Goal: Task Accomplishment & Management: Manage account settings

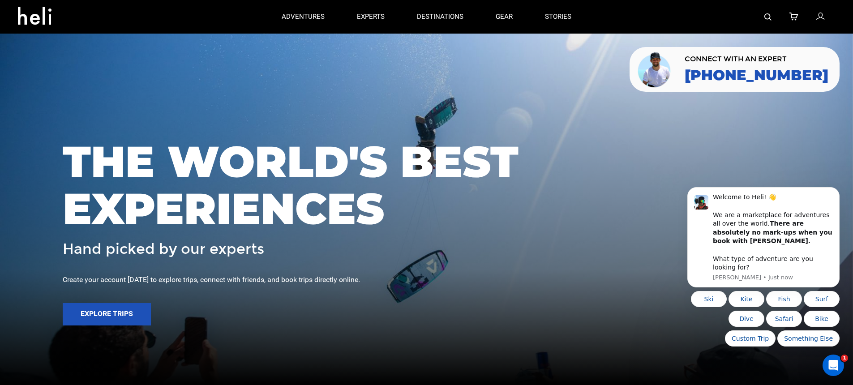
click at [827, 194] on body "Welcome to Heli! 👋 We are a marketplace for adventures all over the world. Ther…" at bounding box center [763, 244] width 172 height 226
click at [834, 196] on button "Dismiss notification" at bounding box center [837, 190] width 12 height 12
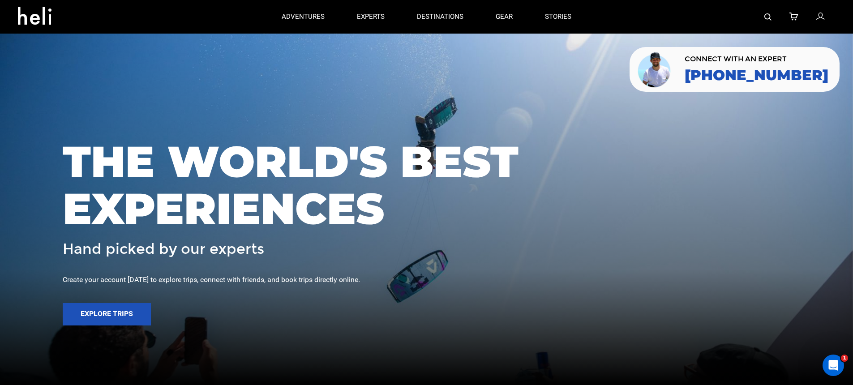
click at [820, 14] on icon at bounding box center [820, 17] width 8 height 12
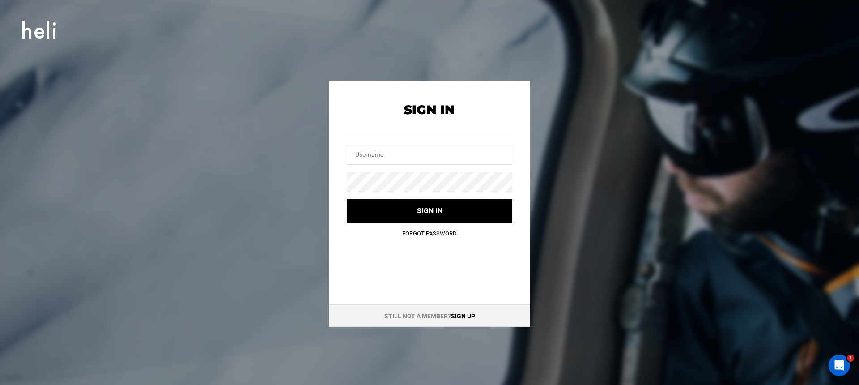
click at [455, 142] on div at bounding box center [430, 142] width 166 height 43
click at [452, 151] on input "text" at bounding box center [430, 155] width 166 height 20
type input "[EMAIL_ADDRESS][DOMAIN_NAME]"
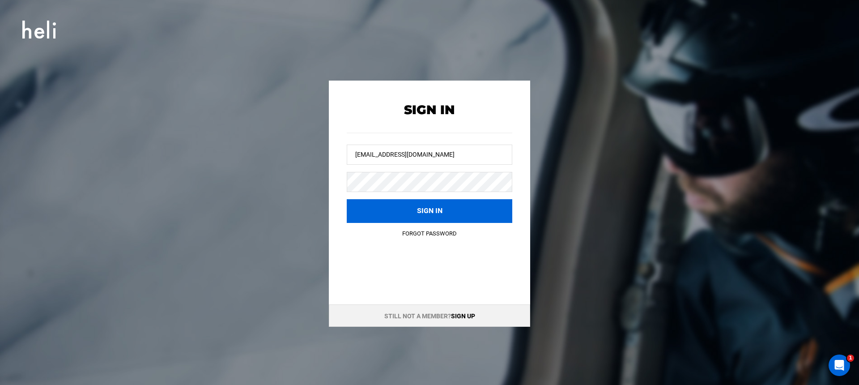
click at [427, 210] on button "Sign in" at bounding box center [430, 211] width 166 height 24
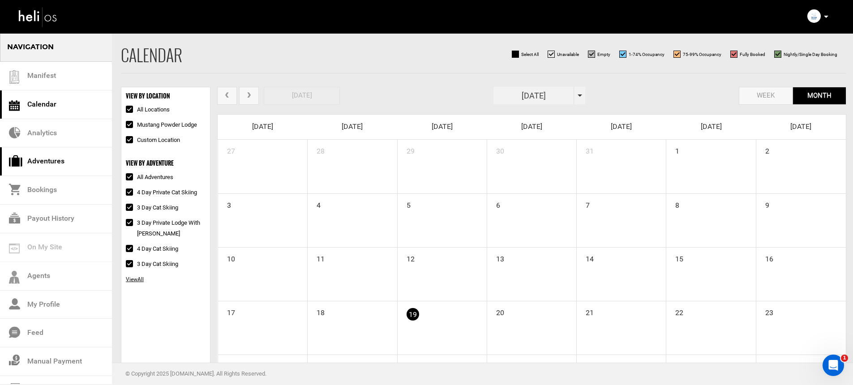
click at [60, 171] on link "Adventures" at bounding box center [56, 161] width 112 height 29
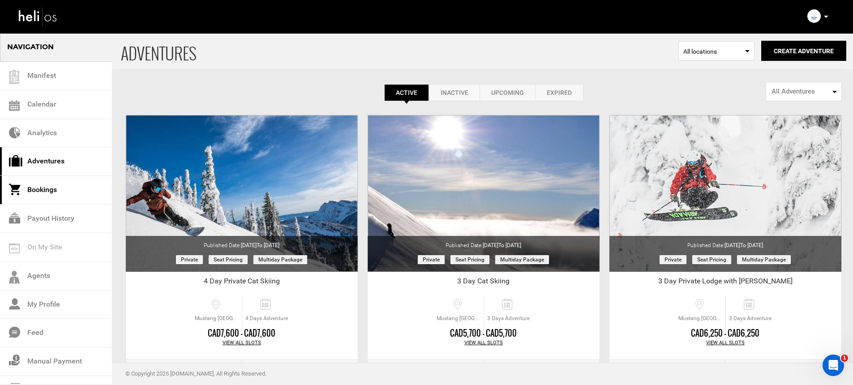
click at [53, 192] on link "Bookings" at bounding box center [56, 190] width 112 height 29
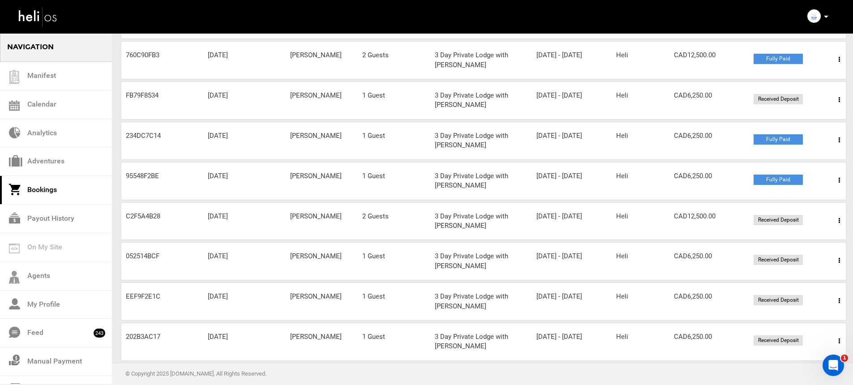
scroll to position [152, 0]
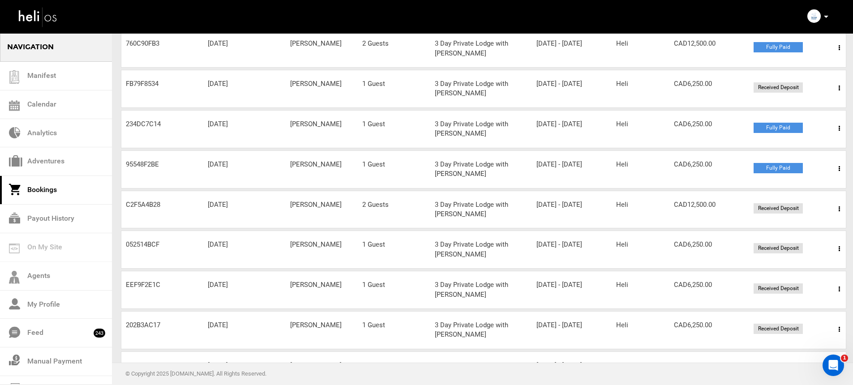
click at [836, 328] on span at bounding box center [838, 329] width 11 height 22
click at [798, 351] on link "View Details" at bounding box center [806, 356] width 89 height 22
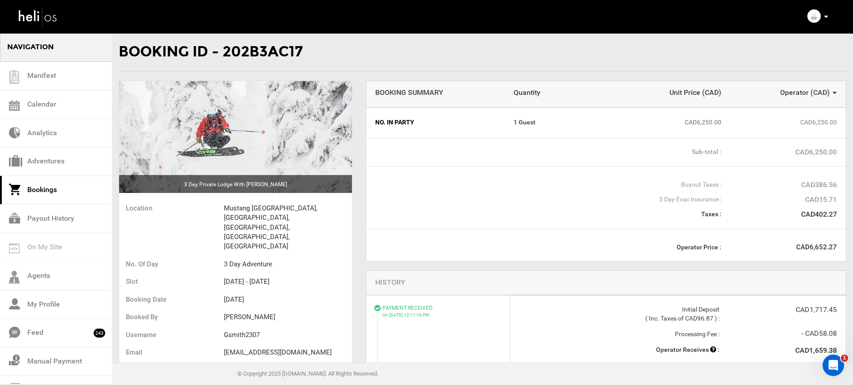
click at [824, 17] on icon at bounding box center [825, 17] width 4 height 2
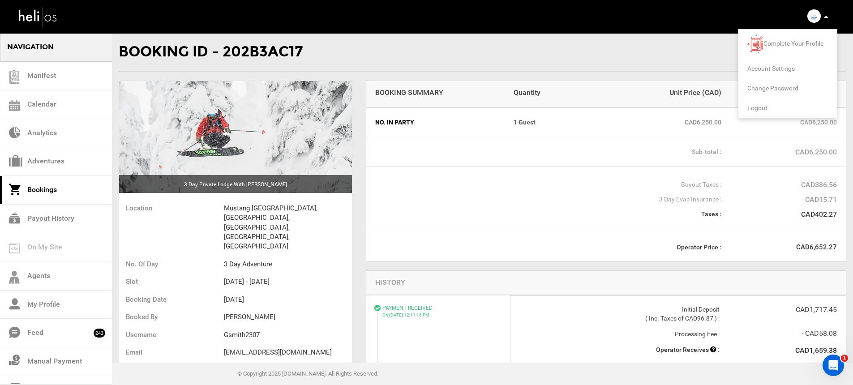
click at [777, 69] on span "Account Settings" at bounding box center [770, 68] width 47 height 7
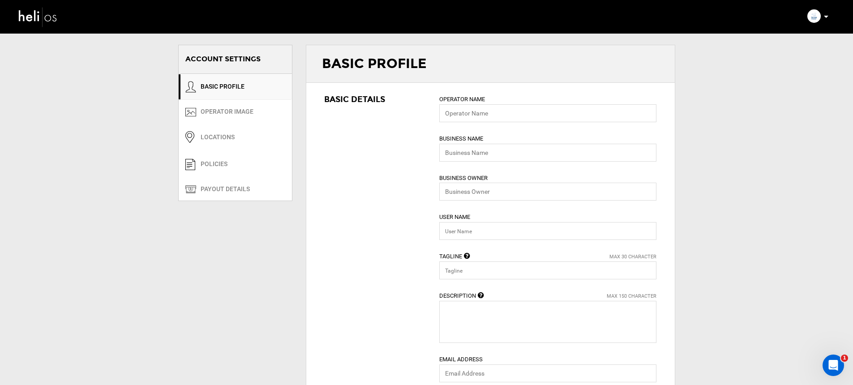
type input "Mustang Powder"
type input "Heli Adventures Inc"
type input "mustangpowder"
type input "Cat Skiing in Beautiful BC"
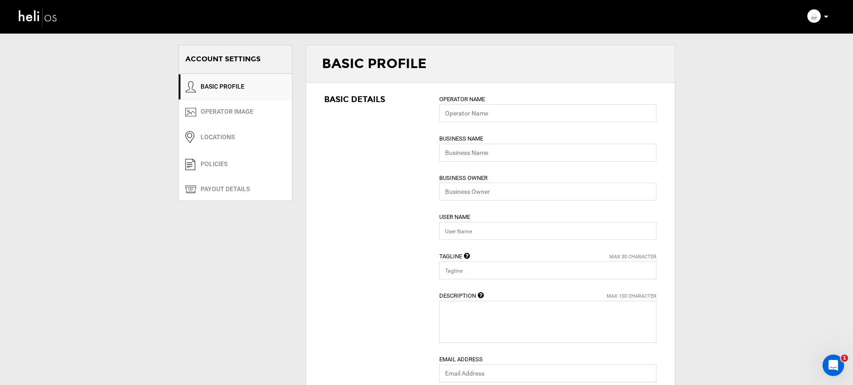
type textarea "We provide cat skiing in the [GEOGRAPHIC_DATA] of [GEOGRAPHIC_DATA]."
type input "[EMAIL_ADDRESS][DOMAIN_NAME]"
type input "[URL][DOMAIN_NAME]"
type input "Po Box 2266"
type input "Revelstoke"
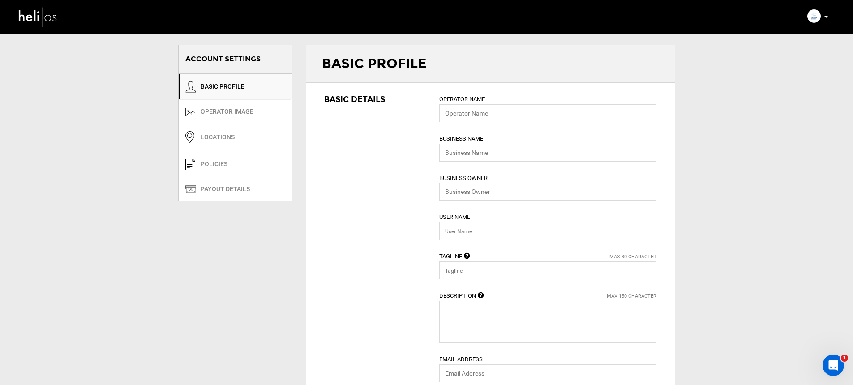
type input "V0E2S0"
type input "[PHONE_NUMBER]"
type input "0"
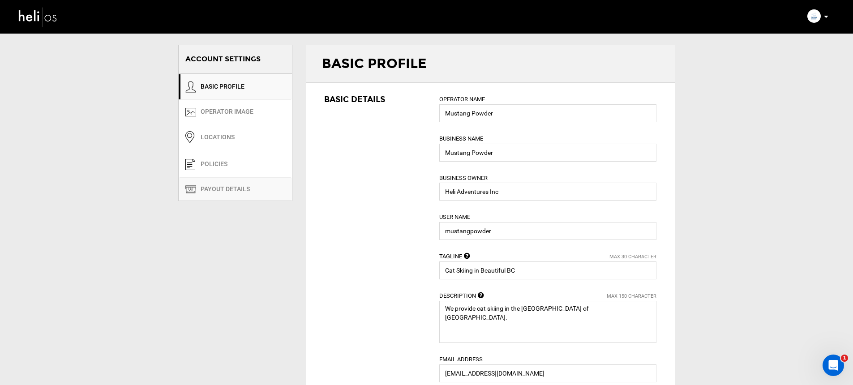
click at [227, 190] on link "PAYOUT DETAILS" at bounding box center [235, 188] width 113 height 23
click at [227, 187] on link "PAYOUT DETAILS" at bounding box center [235, 188] width 113 height 23
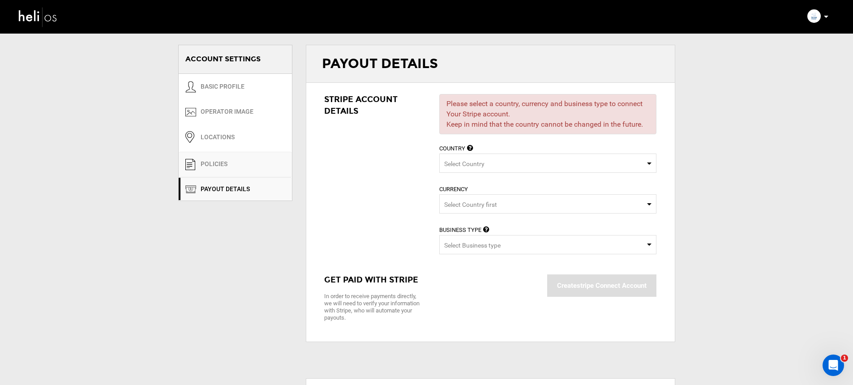
click at [223, 159] on link "POLICIES" at bounding box center [235, 165] width 113 height 26
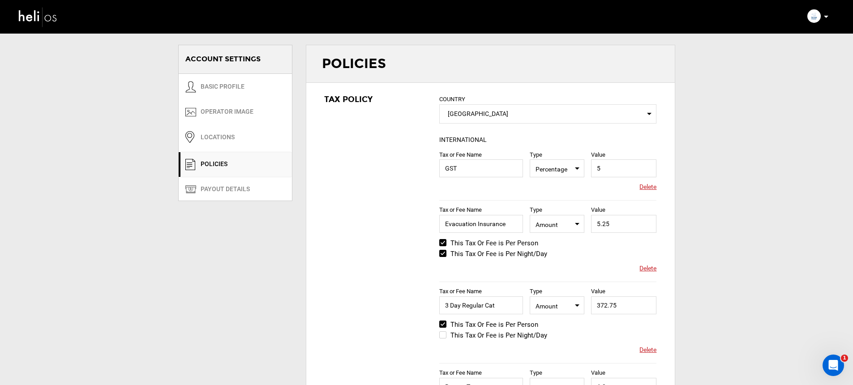
click at [51, 22] on img at bounding box center [38, 17] width 40 height 24
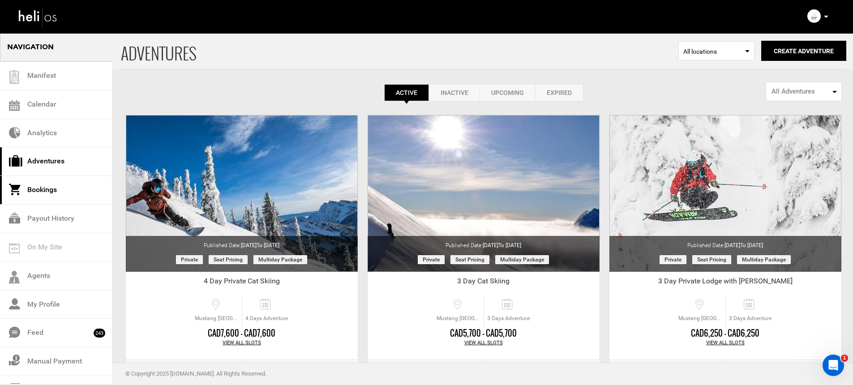
click at [70, 188] on link "Bookings" at bounding box center [56, 190] width 112 height 29
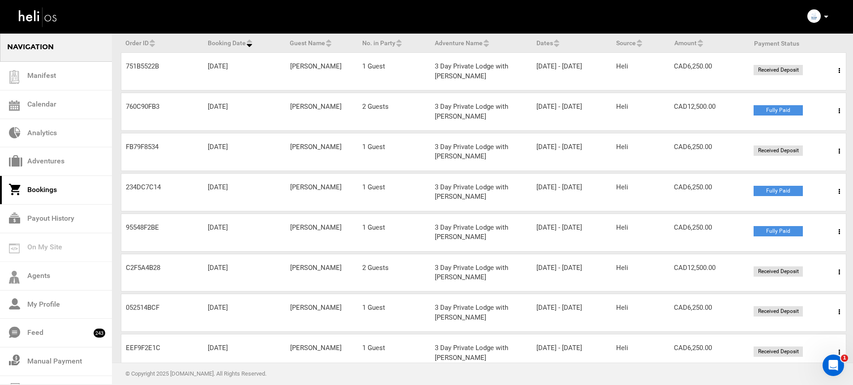
scroll to position [83, 0]
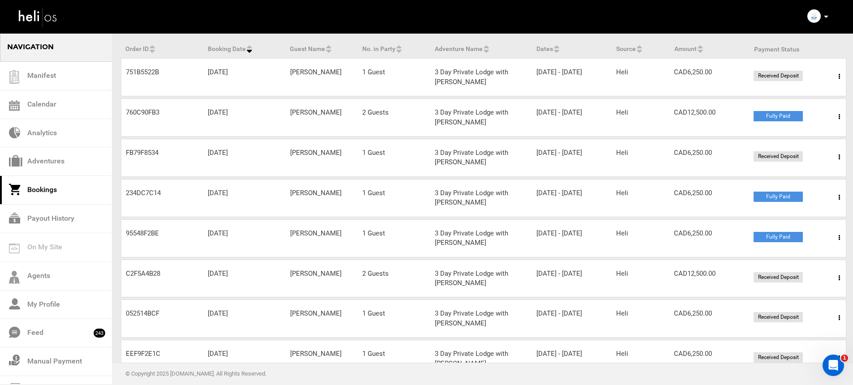
click at [338, 166] on div "Order ID FB79F8534 Booking Date [DATE] Guest Name [PERSON_NAME] No. in Party 1 …" at bounding box center [483, 158] width 725 height 38
click at [337, 163] on div "Order ID FB79F8534 Booking Date [DATE] Guest Name [PERSON_NAME] No. in Party 1 …" at bounding box center [483, 158] width 725 height 38
click at [337, 161] on div "Order ID FB79F8534 Booking Date [DATE] Guest Name [PERSON_NAME] No. in Party 1 …" at bounding box center [483, 158] width 725 height 38
click at [836, 158] on span at bounding box center [838, 157] width 11 height 22
click at [807, 182] on link "View Details" at bounding box center [806, 184] width 89 height 22
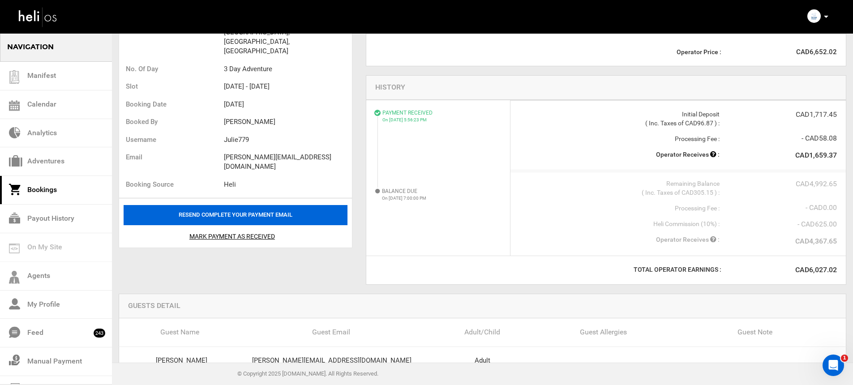
scroll to position [230, 0]
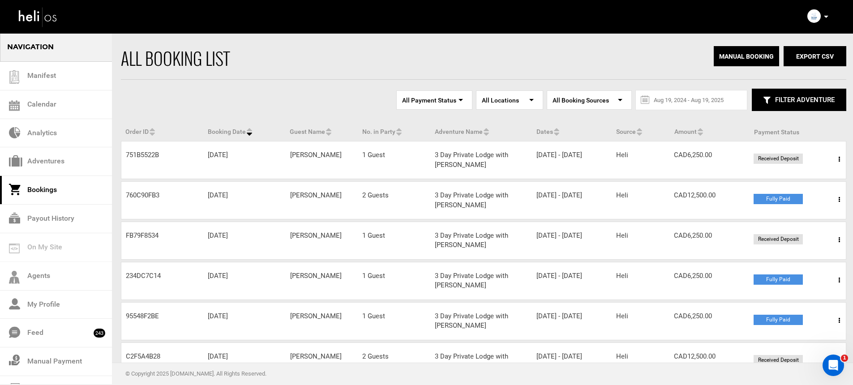
click at [835, 159] on span at bounding box center [838, 159] width 11 height 22
click at [801, 184] on link "View Details" at bounding box center [806, 186] width 89 height 22
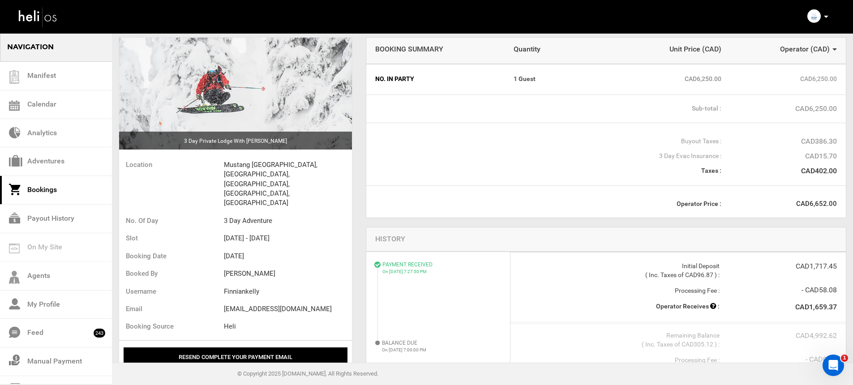
scroll to position [177, 0]
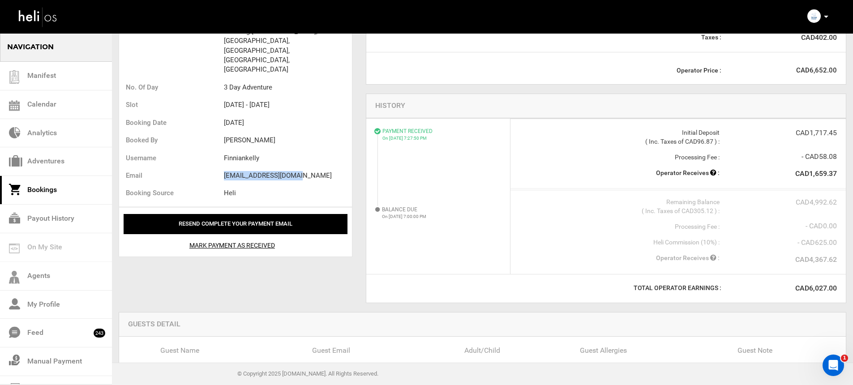
drag, startPoint x: 246, startPoint y: 149, endPoint x: 336, endPoint y: 154, distance: 90.5
click at [336, 154] on ul "Location Mustang [GEOGRAPHIC_DATA], [GEOGRAPHIC_DATA], [GEOGRAPHIC_DATA], [GEOG…" at bounding box center [235, 114] width 233 height 186
copy ul "[EMAIL_ADDRESS][DOMAIN_NAME]"
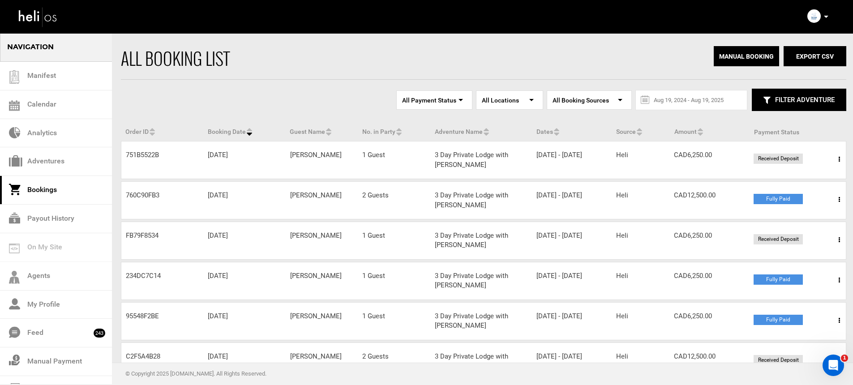
scroll to position [17, 0]
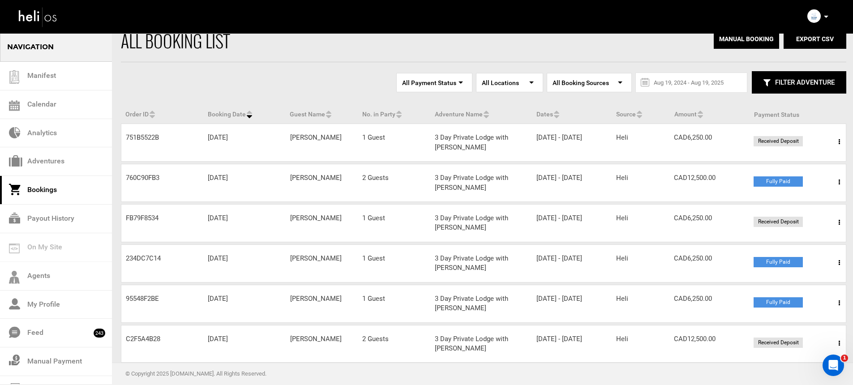
click at [836, 181] on span at bounding box center [838, 182] width 11 height 22
click at [827, 204] on link "View Details" at bounding box center [806, 209] width 89 height 22
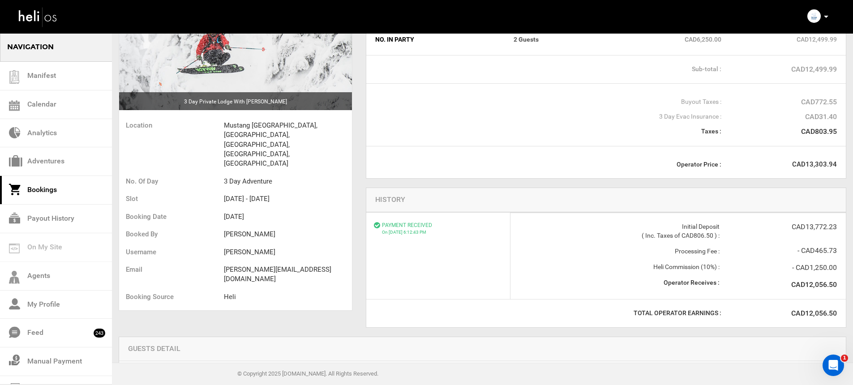
scroll to position [41, 0]
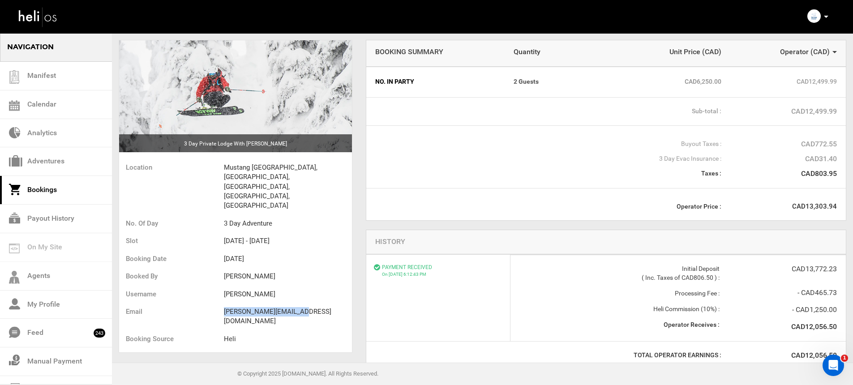
drag, startPoint x: 218, startPoint y: 281, endPoint x: 306, endPoint y: 285, distance: 87.8
click at [306, 285] on ul "Location Mustang [GEOGRAPHIC_DATA], [GEOGRAPHIC_DATA], [GEOGRAPHIC_DATA], [GEOG…" at bounding box center [235, 255] width 233 height 196
copy ul "[PERSON_NAME][EMAIL_ADDRESS][DOMAIN_NAME]"
